Goal: Task Accomplishment & Management: Manage account settings

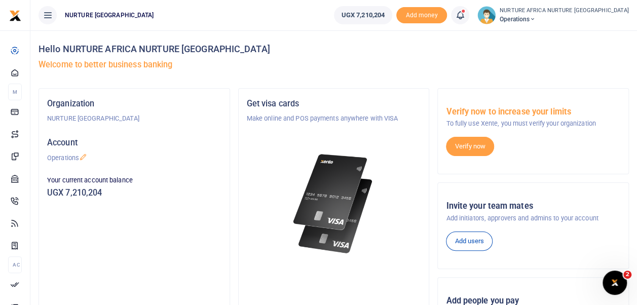
click at [465, 15] on icon at bounding box center [460, 15] width 10 height 11
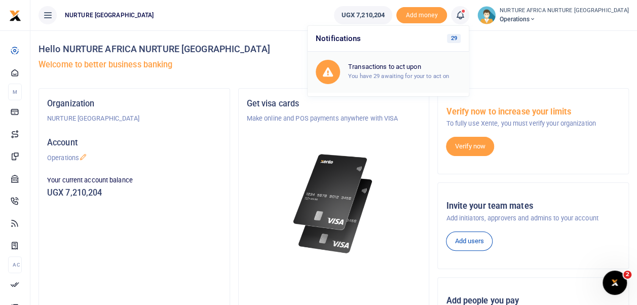
click at [444, 71] on div "Transactions to act upon You have 29 awaiting for your to act on" at bounding box center [404, 72] width 112 height 18
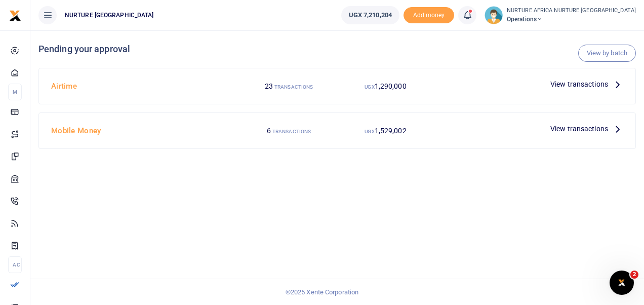
click at [589, 81] on span "View transactions" at bounding box center [580, 84] width 58 height 11
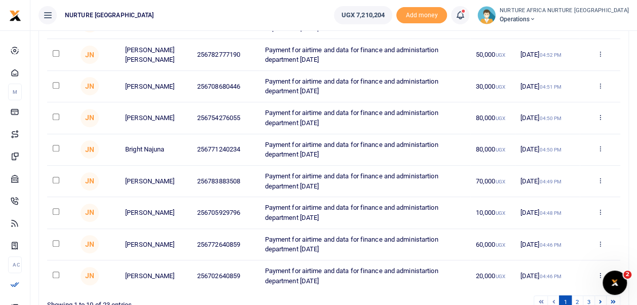
scroll to position [252, 0]
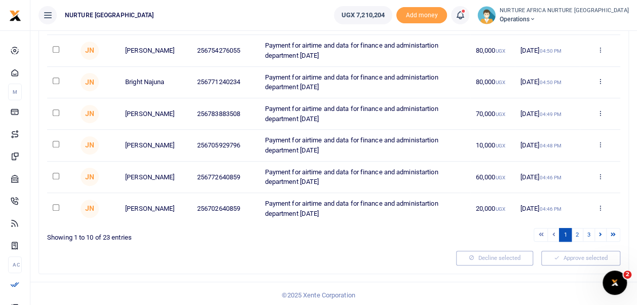
click at [528, 147] on td "30 Sep 2025 04:48 PM" at bounding box center [547, 145] width 65 height 31
click at [588, 234] on link "3" at bounding box center [589, 235] width 12 height 14
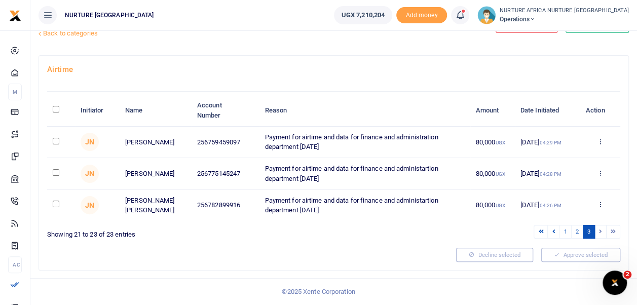
scroll to position [31, 0]
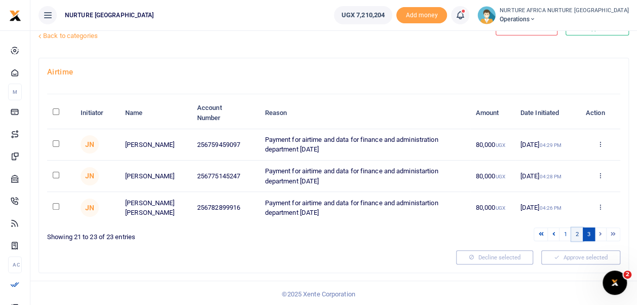
click at [575, 234] on link "2" at bounding box center [577, 234] width 12 height 14
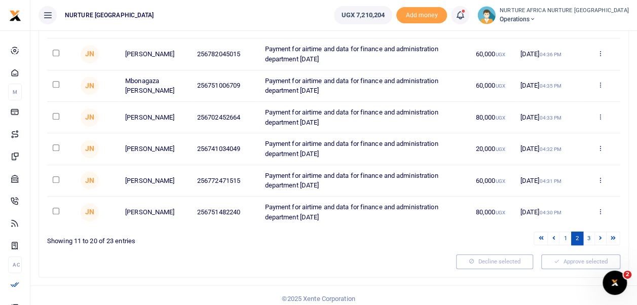
scroll to position [252, 0]
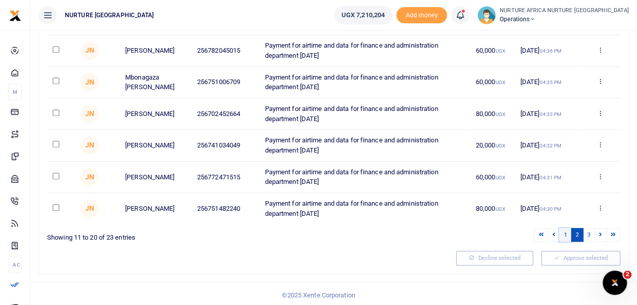
click at [563, 228] on link "1" at bounding box center [565, 235] width 12 height 14
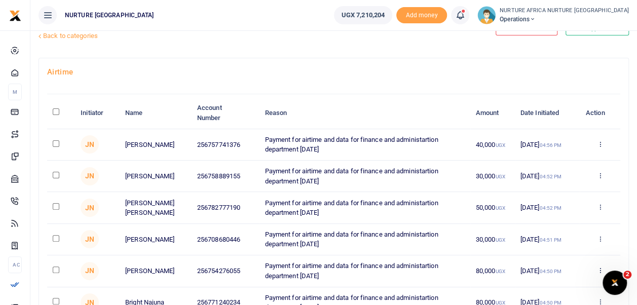
scroll to position [27, 0]
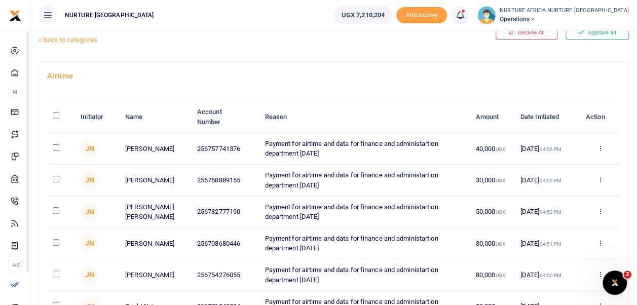
click at [207, 68] on div "Airtime Initiator Name Account Number Reason Amount Date Initiated Action JN Iv…" at bounding box center [333, 279] width 589 height 435
click at [72, 37] on link "Back to categories" at bounding box center [232, 39] width 393 height 17
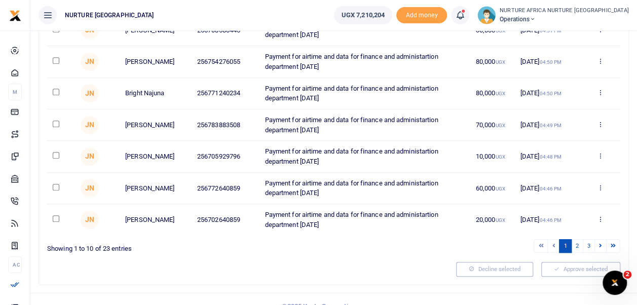
scroll to position [252, 0]
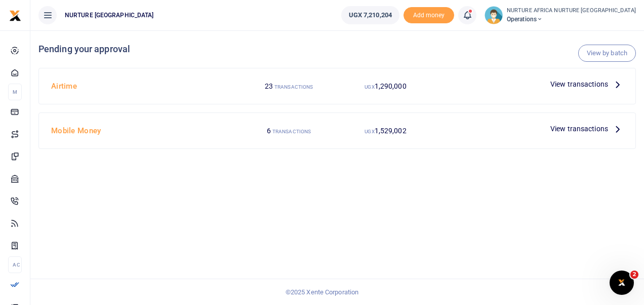
click at [581, 129] on span "View transactions" at bounding box center [580, 128] width 58 height 11
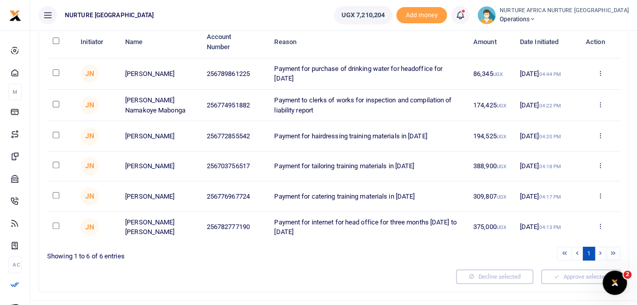
scroll to position [107, 0]
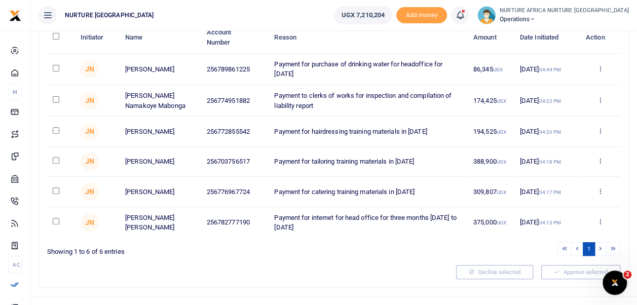
click at [56, 224] on input "checkbox" at bounding box center [56, 221] width 7 height 7
checkbox input "true"
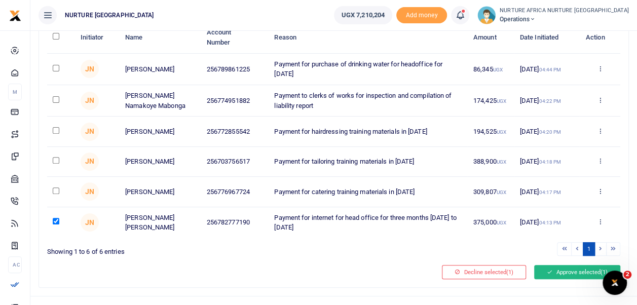
click at [562, 275] on button "Approve selected (1)" at bounding box center [577, 272] width 86 height 14
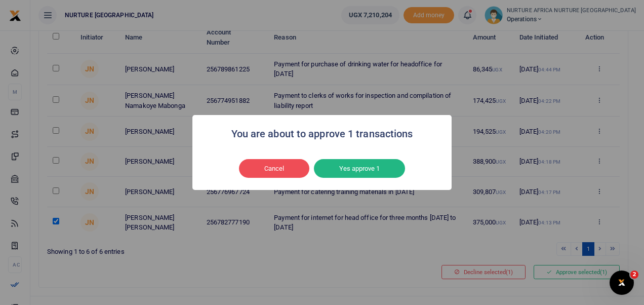
click at [359, 178] on div "Cancel No Yes approve 1" at bounding box center [322, 168] width 239 height 23
click at [361, 174] on button "Yes approve 1" at bounding box center [359, 168] width 91 height 19
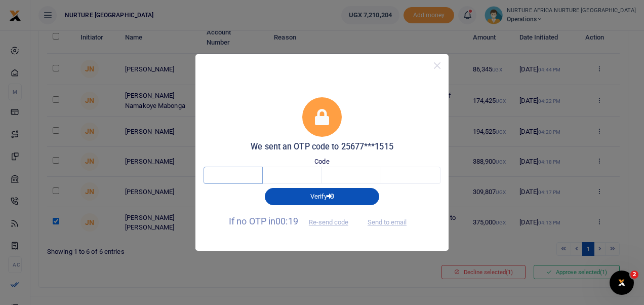
click at [245, 178] on input "text" at bounding box center [233, 175] width 59 height 17
type input "6"
type input "0"
type input "7"
type input "5"
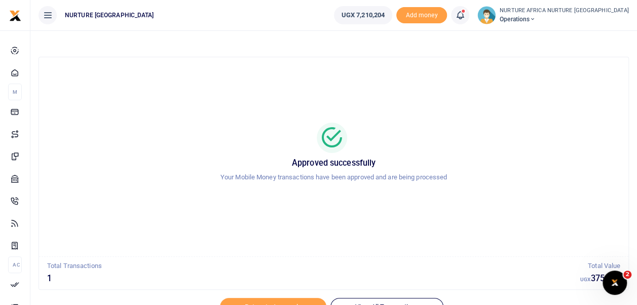
click at [465, 15] on span at bounding box center [465, 15] width 0 height 0
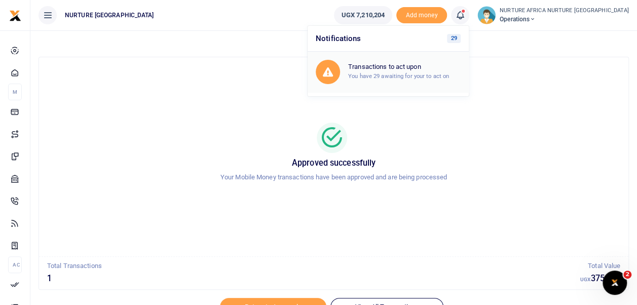
click at [441, 69] on h6 "Transactions to act upon" at bounding box center [404, 67] width 112 height 8
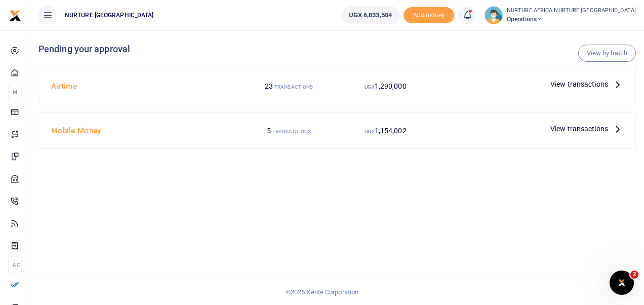
click at [578, 88] on span "View transactions" at bounding box center [580, 84] width 58 height 11
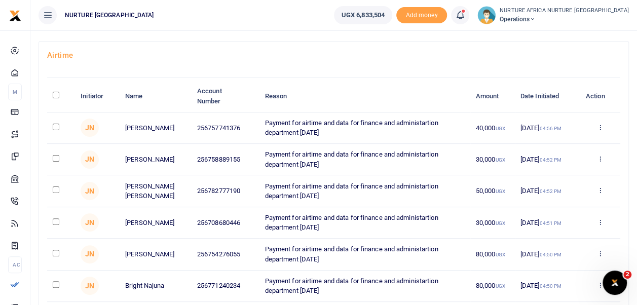
scroll to position [49, 0]
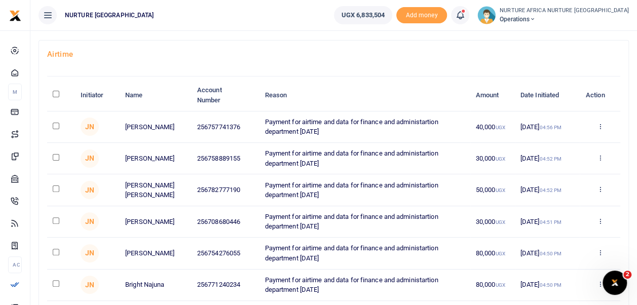
click at [53, 124] on input "checkbox" at bounding box center [56, 126] width 7 height 7
checkbox input "true"
click at [56, 156] on input "checkbox" at bounding box center [56, 157] width 7 height 7
checkbox input "true"
click at [56, 185] on input "checkbox" at bounding box center [56, 188] width 7 height 7
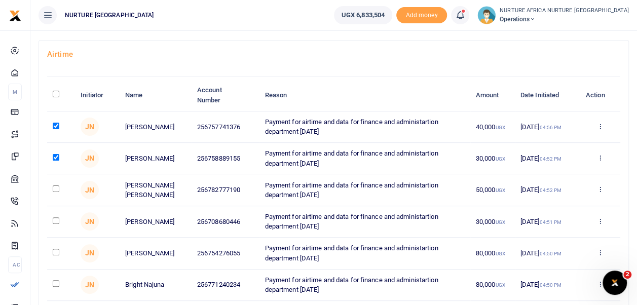
checkbox input "true"
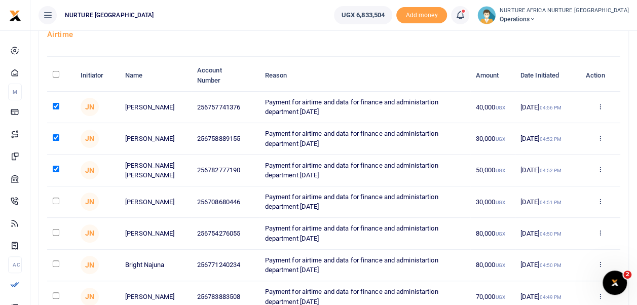
scroll to position [69, 0]
click at [56, 199] on input "checkbox" at bounding box center [56, 200] width 7 height 7
checkbox input "true"
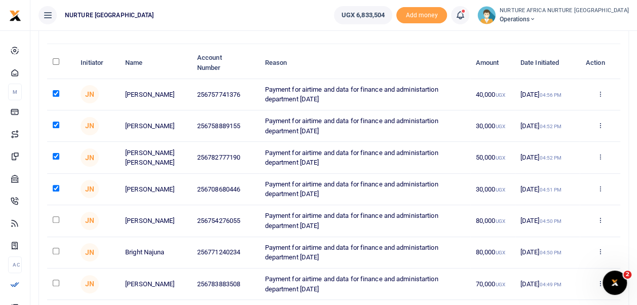
scroll to position [85, 0]
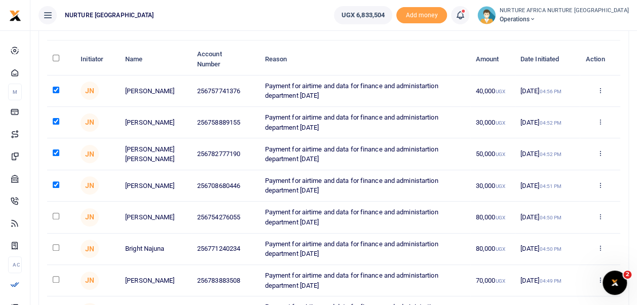
click at [54, 215] on input "checkbox" at bounding box center [56, 216] width 7 height 7
checkbox input "true"
click at [53, 249] on input "checkbox" at bounding box center [56, 247] width 7 height 7
checkbox input "true"
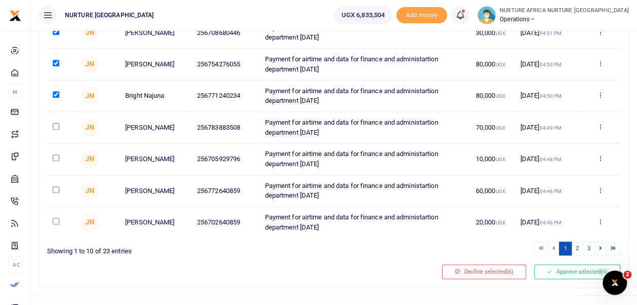
scroll to position [242, 0]
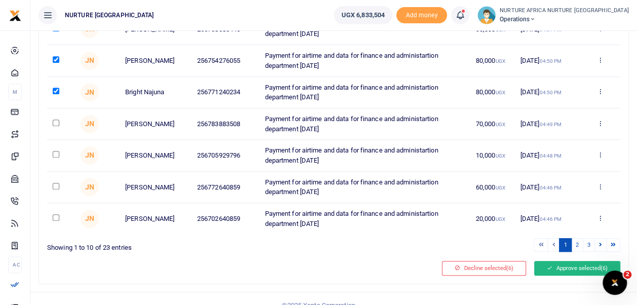
click at [554, 262] on button "Approve selected (6)" at bounding box center [577, 268] width 86 height 14
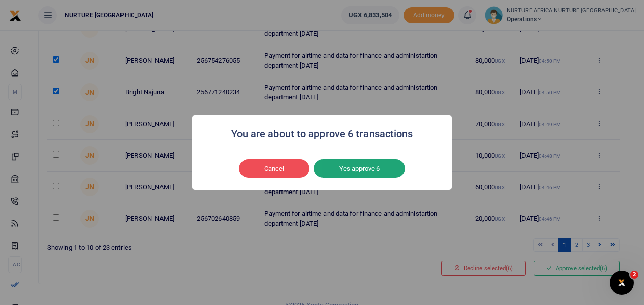
click at [360, 177] on button "Yes approve 6" at bounding box center [359, 168] width 91 height 19
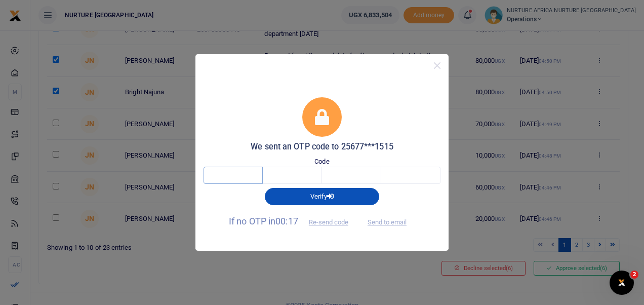
click at [244, 171] on input "text" at bounding box center [233, 175] width 59 height 17
type input "6"
type input "3"
type input "2"
type input "5"
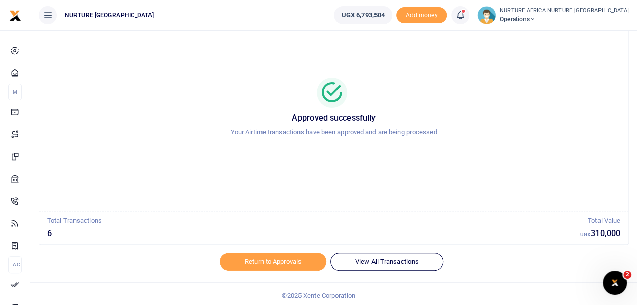
scroll to position [48, 0]
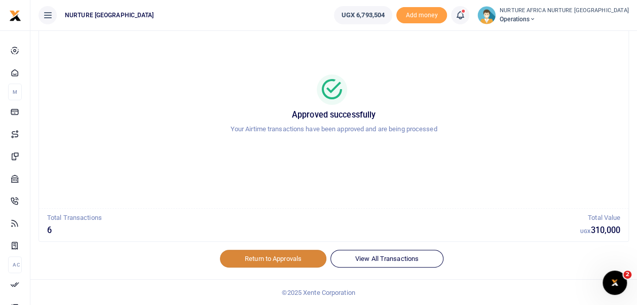
click at [292, 256] on link "Return to Approvals" at bounding box center [273, 258] width 106 height 17
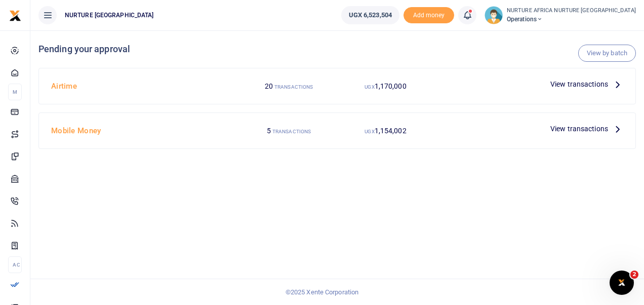
click at [581, 83] on span "View transactions" at bounding box center [580, 84] width 58 height 11
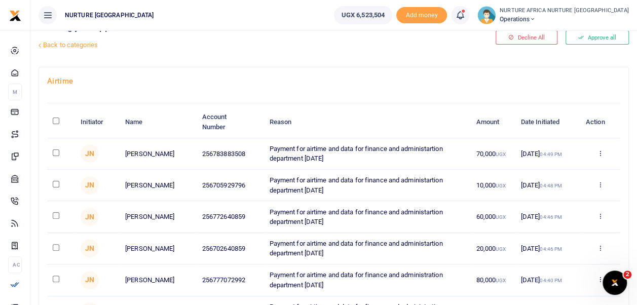
scroll to position [23, 0]
click at [55, 149] on input "checkbox" at bounding box center [56, 152] width 7 height 7
checkbox input "true"
click at [56, 182] on input "checkbox" at bounding box center [56, 183] width 7 height 7
checkbox input "true"
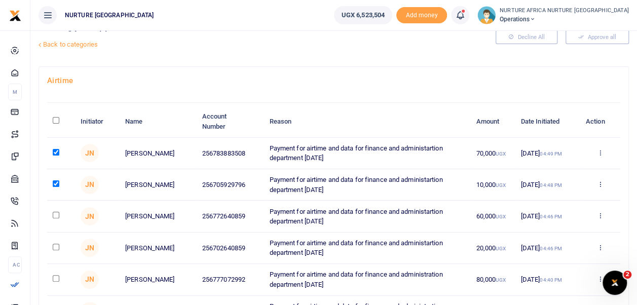
click at [53, 214] on input "checkbox" at bounding box center [56, 215] width 7 height 7
checkbox input "true"
click at [56, 245] on input "checkbox" at bounding box center [56, 247] width 7 height 7
checkbox input "true"
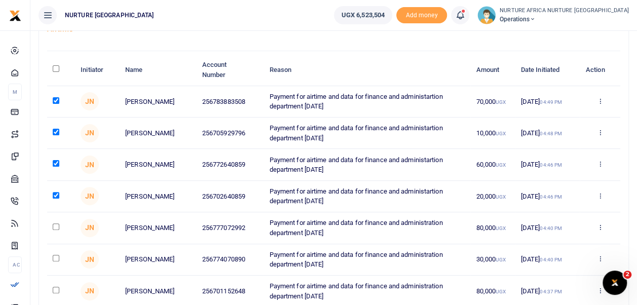
scroll to position [75, 0]
click at [56, 224] on input "checkbox" at bounding box center [56, 226] width 7 height 7
checkbox input "true"
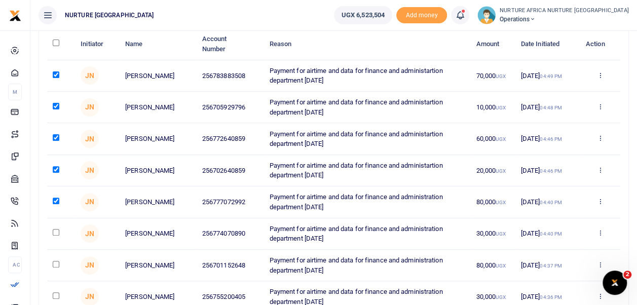
scroll to position [102, 0]
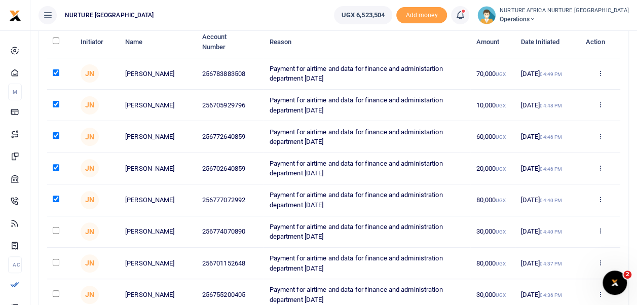
click at [56, 229] on input "checkbox" at bounding box center [56, 230] width 7 height 7
checkbox input "true"
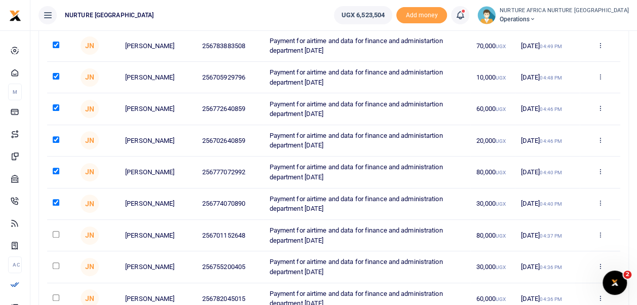
scroll to position [132, 0]
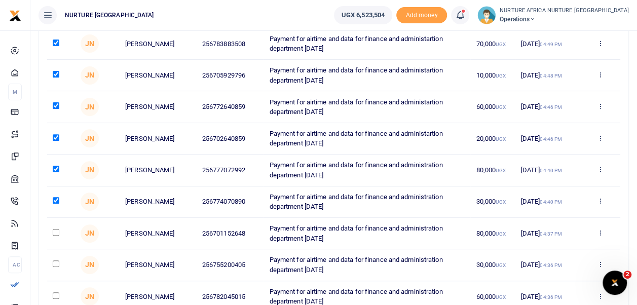
click at [56, 232] on input "checkbox" at bounding box center [56, 232] width 7 height 7
checkbox input "true"
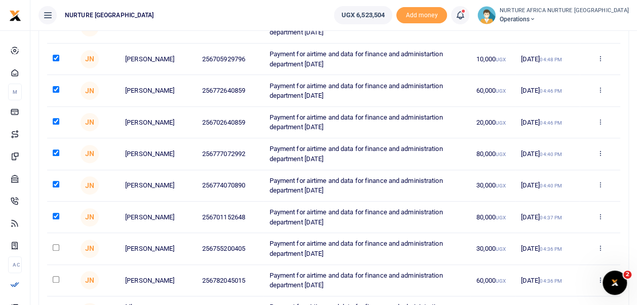
scroll to position [168, 0]
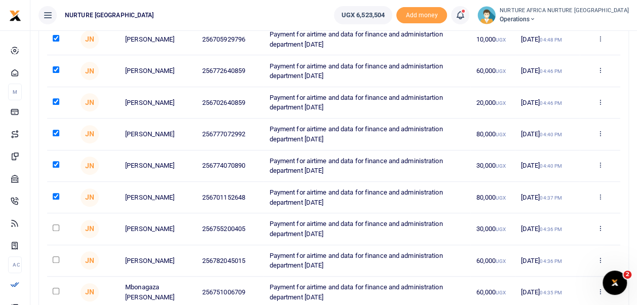
click at [56, 226] on input "checkbox" at bounding box center [56, 227] width 7 height 7
checkbox input "true"
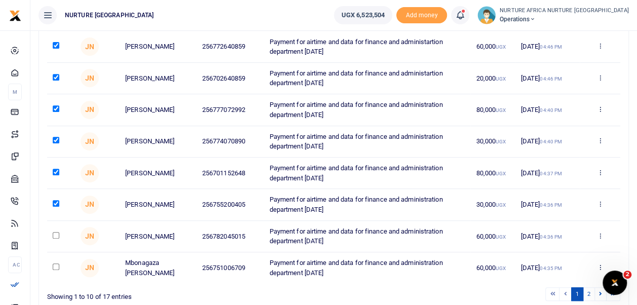
scroll to position [194, 0]
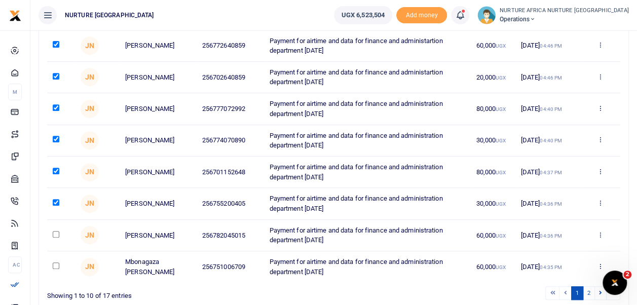
click at [54, 235] on input "checkbox" at bounding box center [56, 234] width 7 height 7
checkbox input "true"
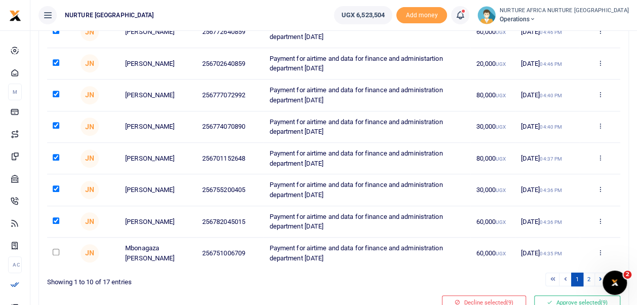
scroll to position [215, 0]
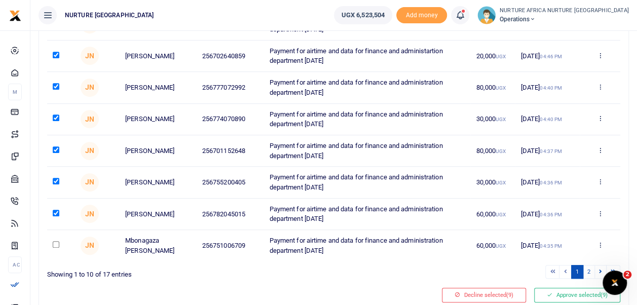
click at [57, 244] on input "checkbox" at bounding box center [56, 244] width 7 height 7
checkbox input "true"
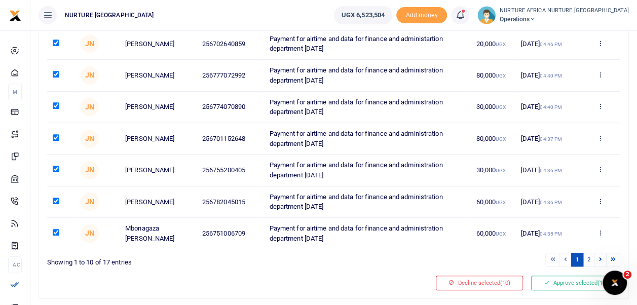
scroll to position [252, 0]
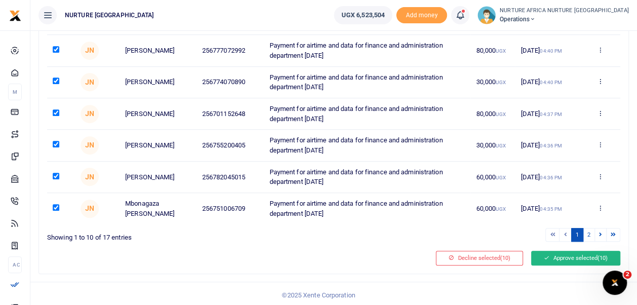
click at [560, 252] on button "Approve selected (10)" at bounding box center [575, 258] width 89 height 14
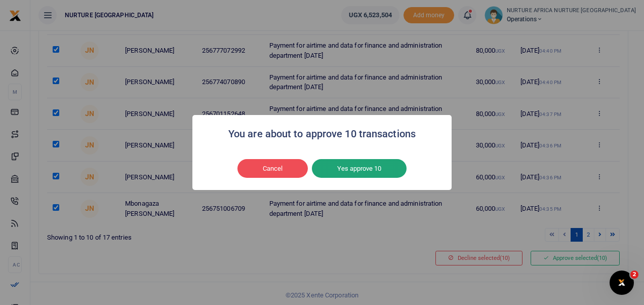
click at [372, 170] on button "Yes approve 10" at bounding box center [359, 168] width 95 height 19
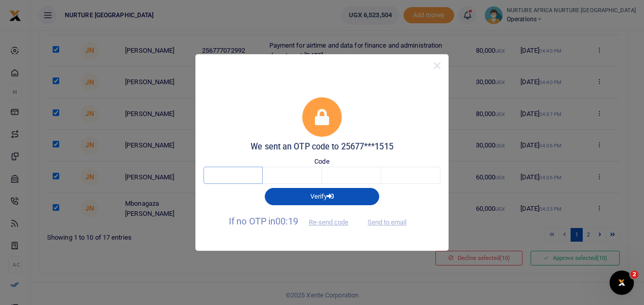
click at [225, 174] on input "text" at bounding box center [233, 175] width 59 height 17
type input "4"
type input "1"
type input "9"
type input "4"
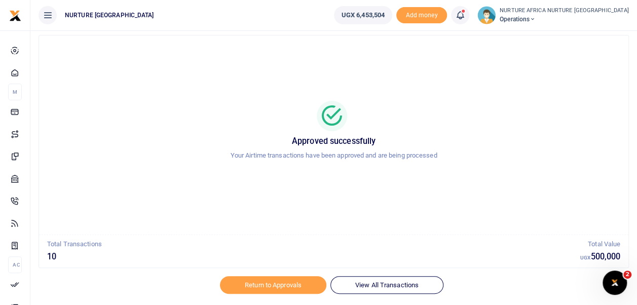
scroll to position [48, 0]
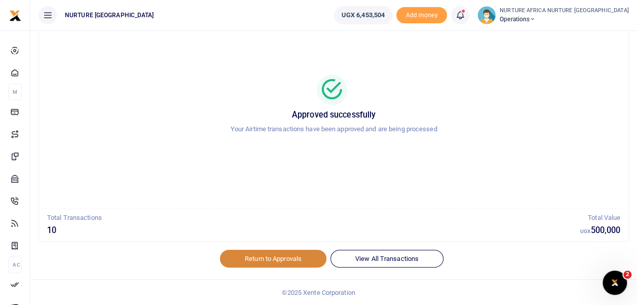
click at [256, 258] on link "Return to Approvals" at bounding box center [273, 258] width 106 height 17
click at [246, 265] on link "Return to Approvals" at bounding box center [273, 258] width 106 height 17
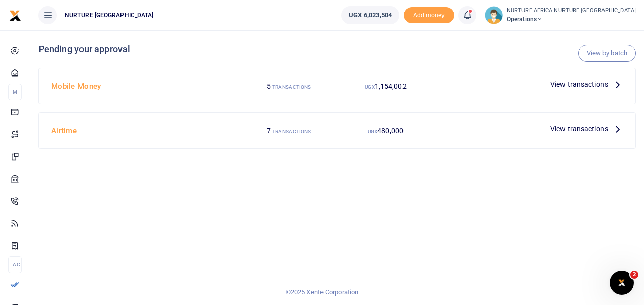
click at [574, 130] on span "View transactions" at bounding box center [580, 128] width 58 height 11
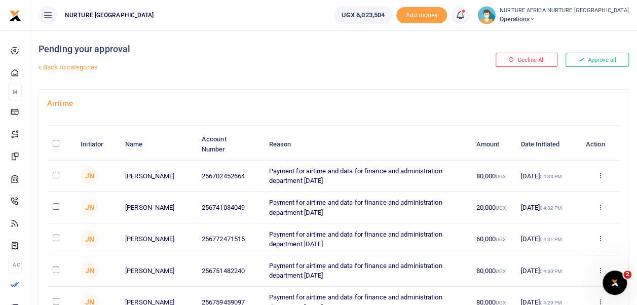
click at [56, 172] on input "checkbox" at bounding box center [56, 175] width 7 height 7
checkbox input "true"
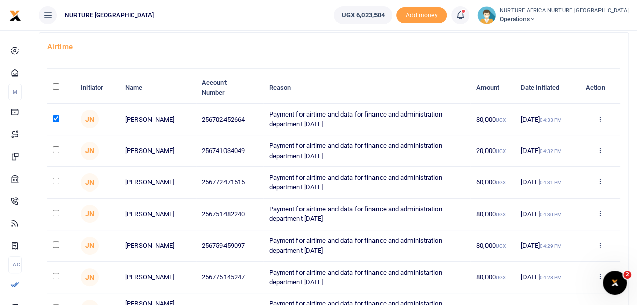
scroll to position [66, 0]
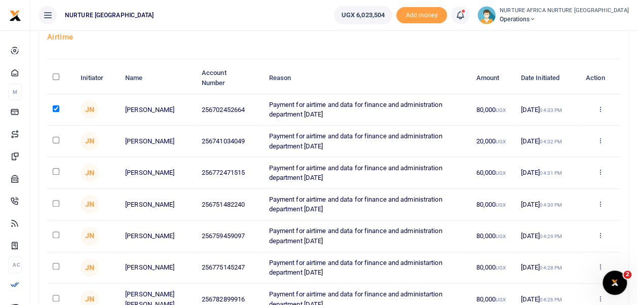
click at [54, 263] on input "checkbox" at bounding box center [56, 266] width 7 height 7
checkbox input "true"
click at [57, 232] on input "checkbox" at bounding box center [56, 235] width 7 height 7
checkbox input "true"
click at [55, 201] on input "checkbox" at bounding box center [56, 203] width 7 height 7
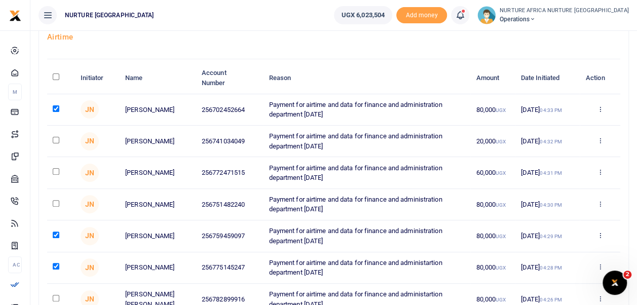
checkbox input "true"
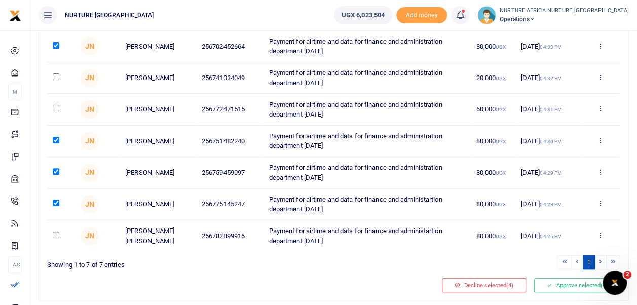
scroll to position [131, 0]
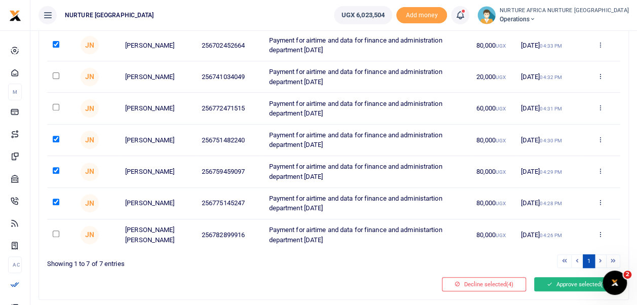
click at [572, 283] on button "Approve selected (4)" at bounding box center [577, 284] width 86 height 14
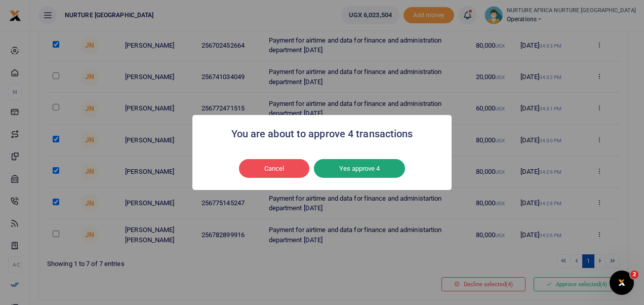
click at [381, 172] on button "Yes approve 4" at bounding box center [359, 168] width 91 height 19
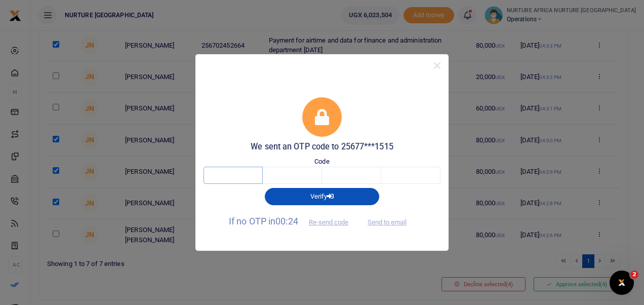
click at [251, 171] on input "text" at bounding box center [233, 175] width 59 height 17
type input "5"
type input "1"
type input "3"
type input "1"
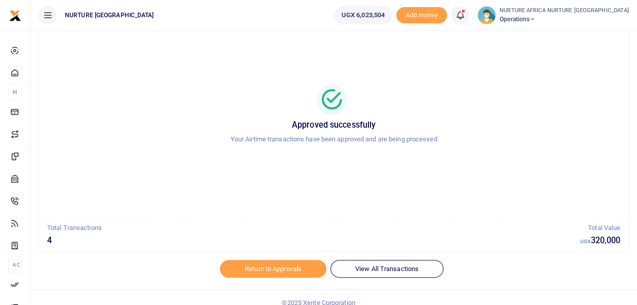
scroll to position [48, 0]
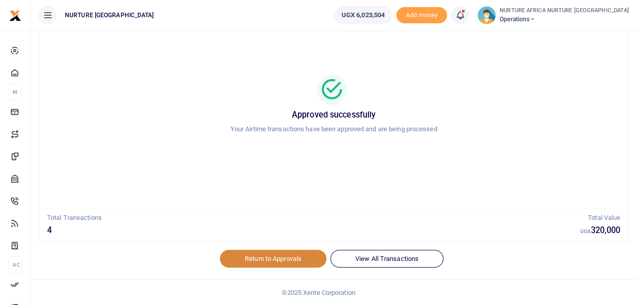
click at [262, 258] on link "Return to Approvals" at bounding box center [273, 258] width 106 height 17
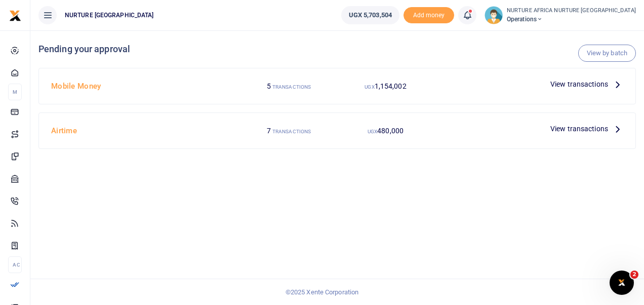
click at [56, 137] on div "Airtime" at bounding box center [144, 130] width 194 height 19
click at [565, 126] on span "View transactions" at bounding box center [580, 128] width 58 height 11
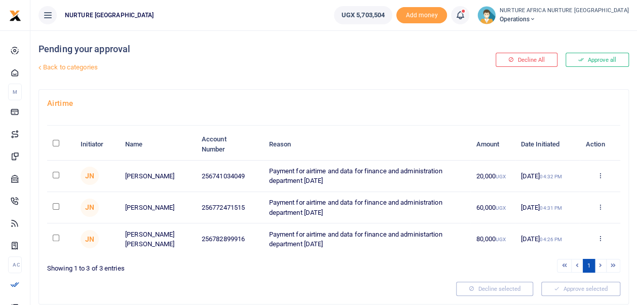
click at [54, 237] on input "checkbox" at bounding box center [56, 238] width 7 height 7
checkbox input "true"
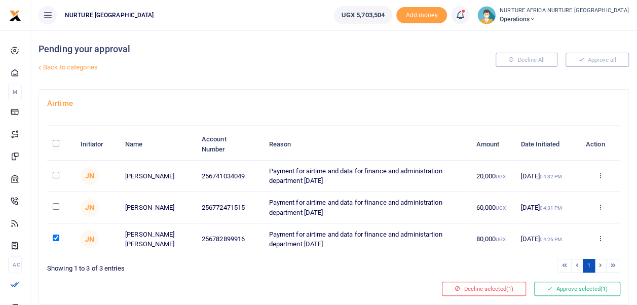
click at [56, 172] on input "checkbox" at bounding box center [56, 175] width 7 height 7
checkbox input "true"
click at [53, 208] on input "checkbox" at bounding box center [56, 206] width 7 height 7
checkbox input "true"
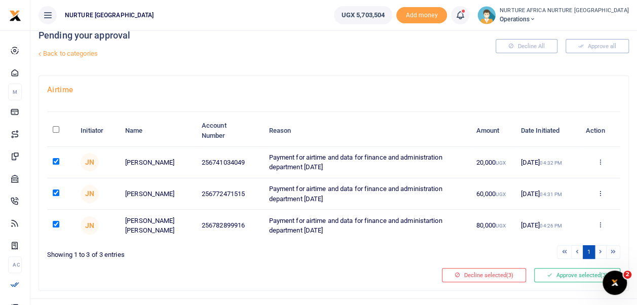
scroll to position [31, 0]
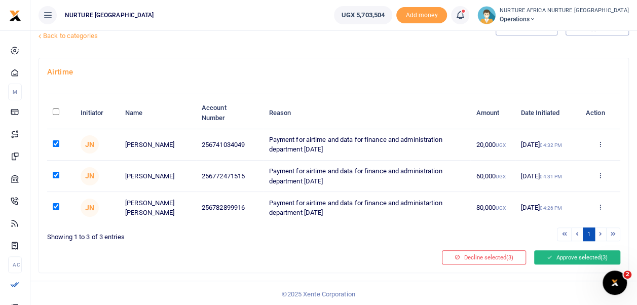
click at [576, 255] on button "Approve selected (3)" at bounding box center [577, 257] width 86 height 14
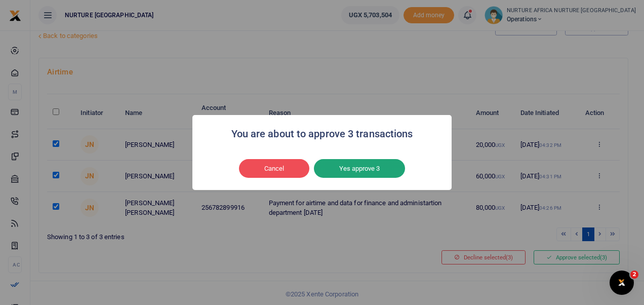
click at [377, 169] on button "Yes approve 3" at bounding box center [359, 168] width 91 height 19
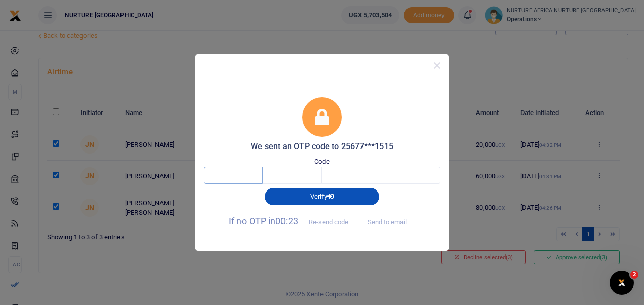
click at [238, 173] on input "text" at bounding box center [233, 175] width 59 height 17
type input "5"
type input "4"
type input "2"
type input "0"
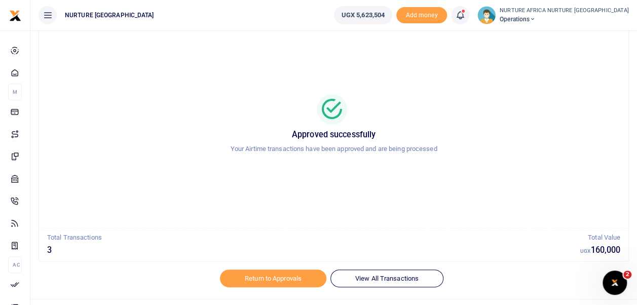
scroll to position [48, 0]
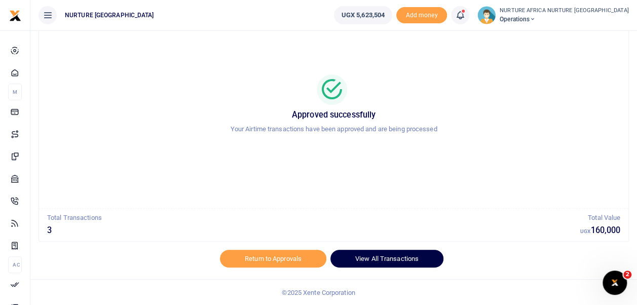
click at [403, 257] on link "View All Transactions" at bounding box center [386, 258] width 113 height 17
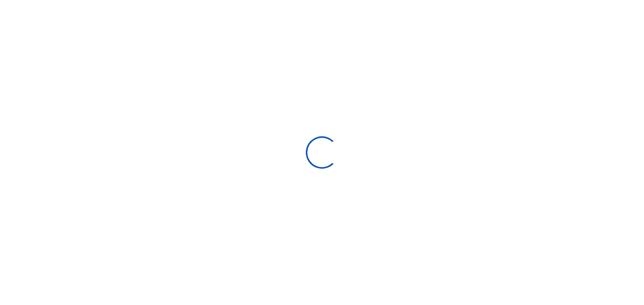
select select
type input "[DATE] - [DATE]"
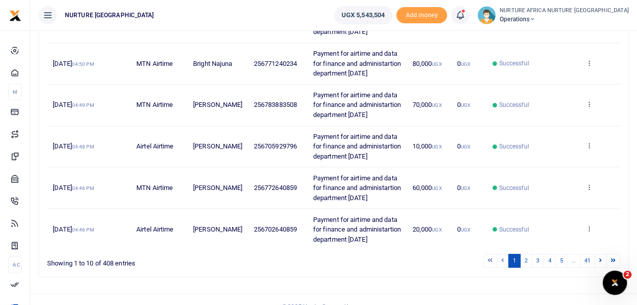
scroll to position [365, 0]
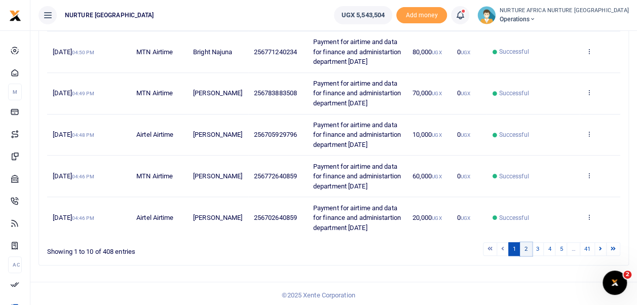
click at [529, 244] on link "2" at bounding box center [526, 249] width 12 height 14
click at [539, 246] on link "3" at bounding box center [537, 249] width 12 height 14
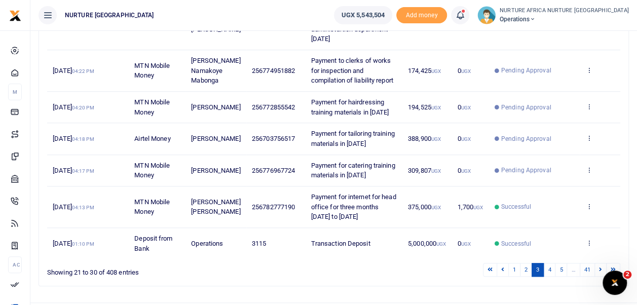
scroll to position [375, 0]
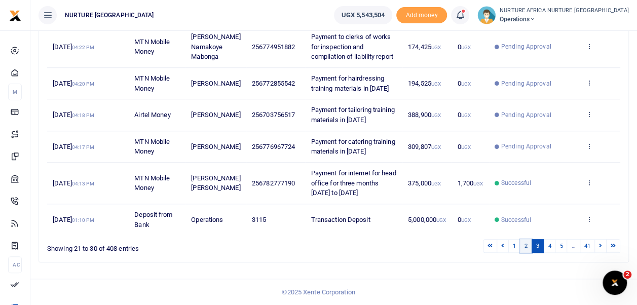
click at [527, 245] on link "2" at bounding box center [526, 246] width 12 height 14
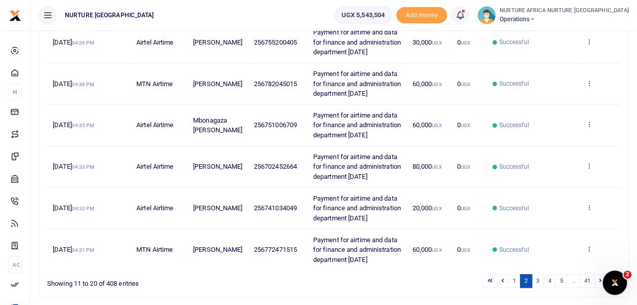
scroll to position [365, 0]
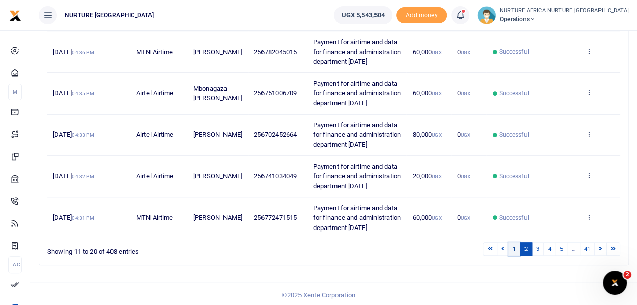
click at [516, 247] on link "1" at bounding box center [514, 249] width 12 height 14
click at [529, 245] on link "2" at bounding box center [526, 249] width 12 height 14
click at [539, 246] on link "3" at bounding box center [537, 249] width 12 height 14
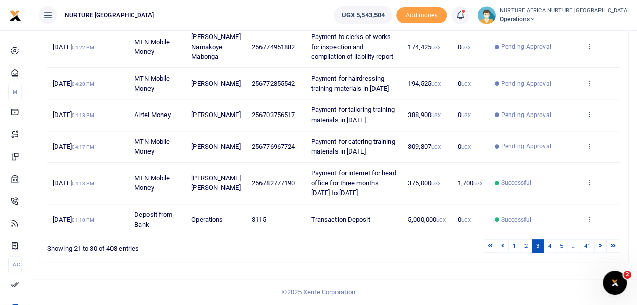
scroll to position [375, 0]
click at [550, 247] on link "4" at bounding box center [549, 246] width 12 height 14
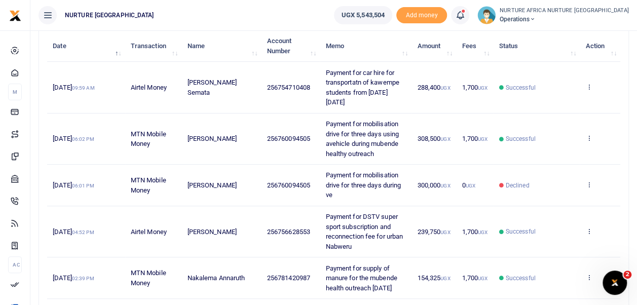
scroll to position [127, 0]
click at [465, 15] on span at bounding box center [465, 15] width 0 height 0
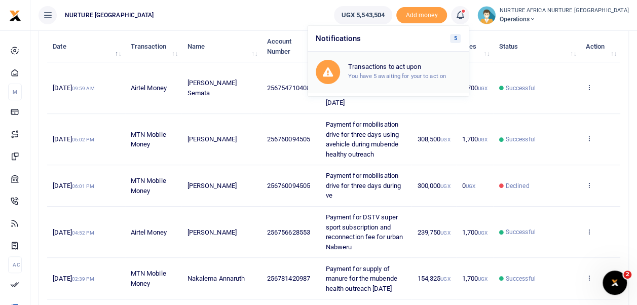
click at [435, 73] on small "You have 5 awaiting for your to act on" at bounding box center [397, 75] width 98 height 7
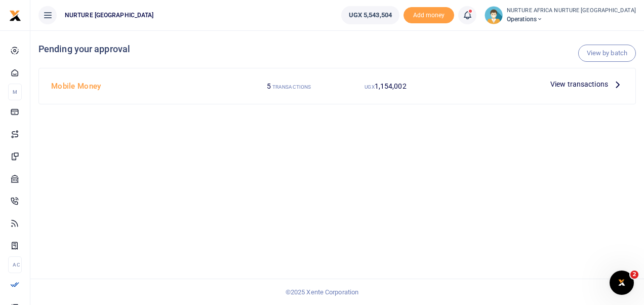
click at [568, 83] on span "View transactions" at bounding box center [580, 84] width 58 height 11
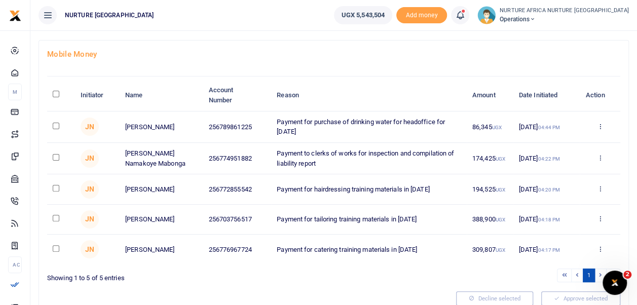
scroll to position [51, 0]
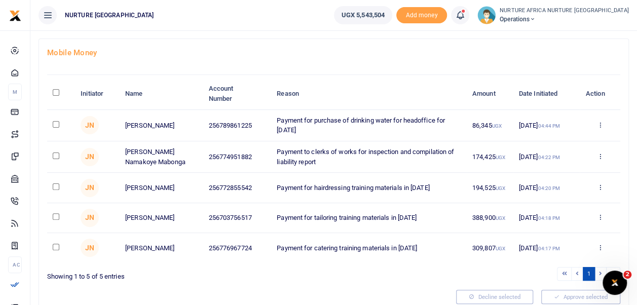
click at [55, 125] on input "checkbox" at bounding box center [56, 124] width 7 height 7
checkbox input "true"
click at [55, 155] on input "checkbox" at bounding box center [56, 156] width 7 height 7
checkbox input "true"
click at [57, 187] on input "checkbox" at bounding box center [56, 186] width 7 height 7
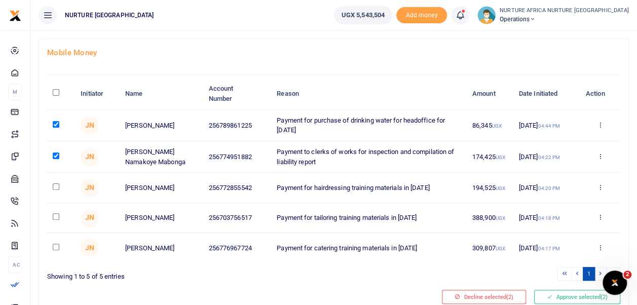
checkbox input "true"
click at [53, 218] on input "checkbox" at bounding box center [56, 216] width 7 height 7
checkbox input "true"
click at [55, 250] on input "checkbox" at bounding box center [56, 247] width 7 height 7
checkbox input "true"
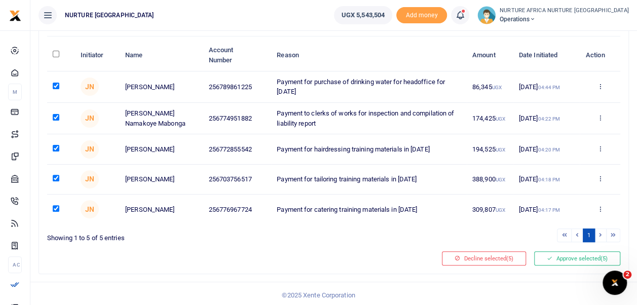
scroll to position [94, 0]
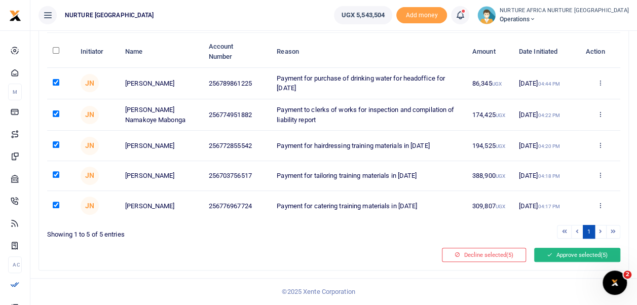
click at [567, 257] on button "Approve selected (5)" at bounding box center [577, 255] width 86 height 14
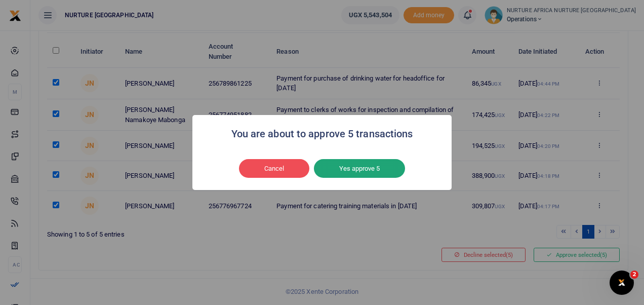
click at [367, 162] on button "Yes approve 5" at bounding box center [359, 168] width 91 height 19
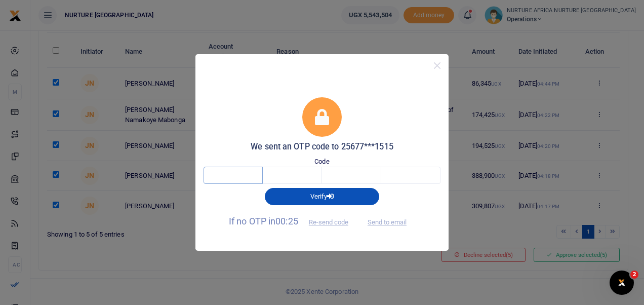
click at [226, 176] on input "text" at bounding box center [233, 175] width 59 height 17
type input "7"
type input "5"
type input "0"
type input "3"
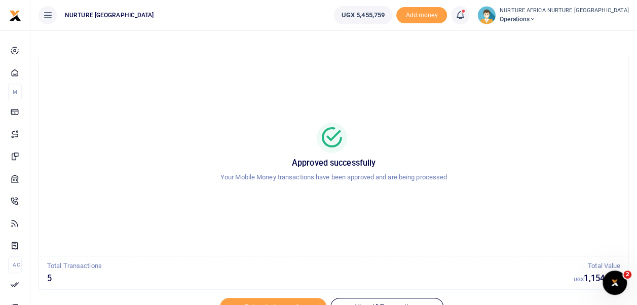
click at [465, 15] on icon at bounding box center [460, 15] width 10 height 11
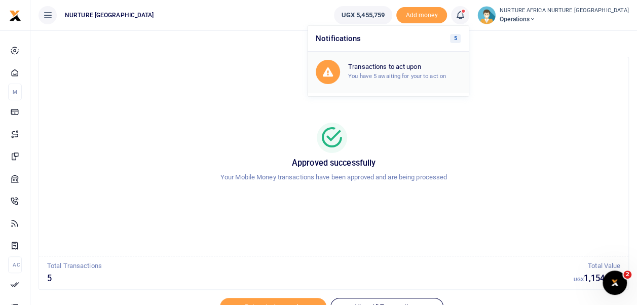
click at [425, 79] on small "You have 5 awaiting for your to act on" at bounding box center [397, 75] width 98 height 7
